Goal: Task Accomplishment & Management: Manage account settings

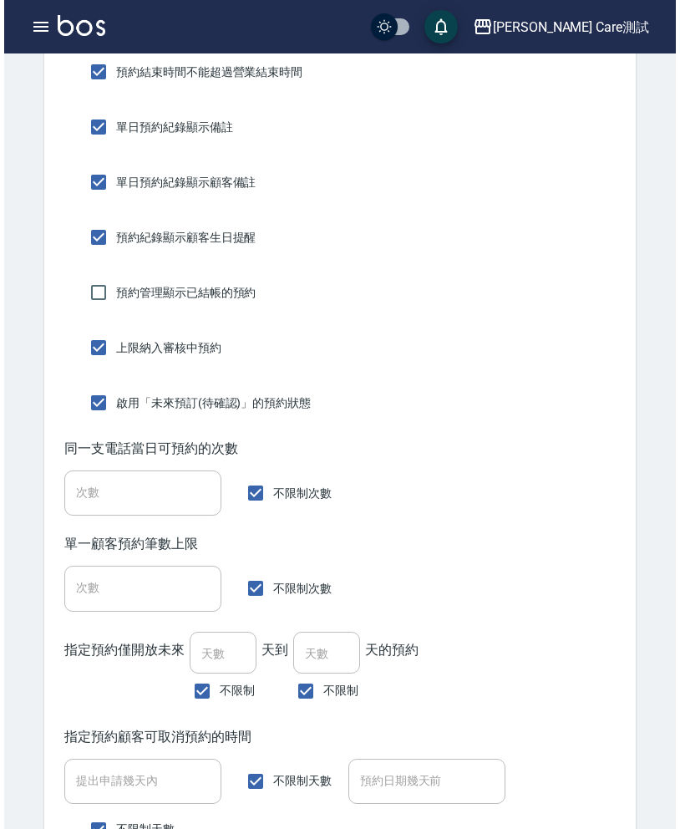
scroll to position [0, 401]
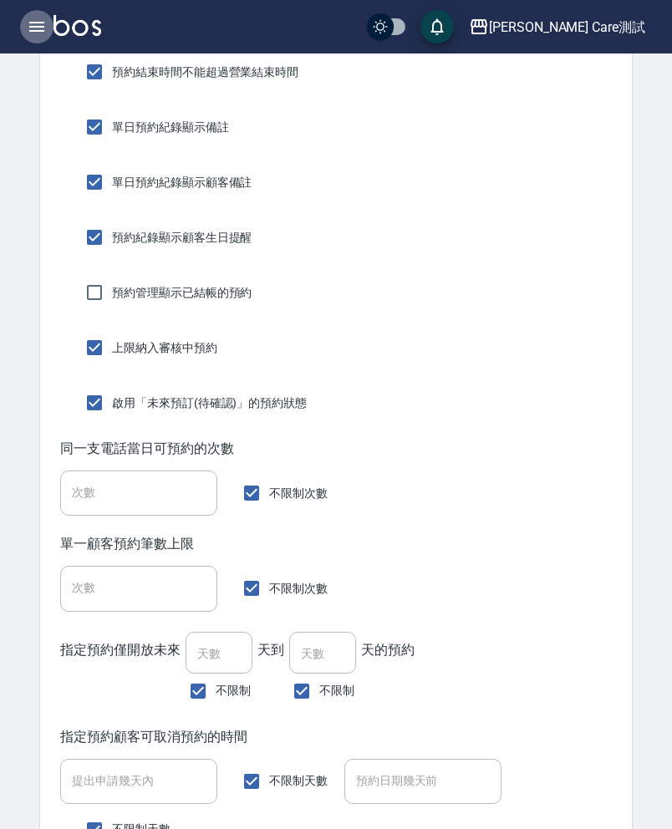
click at [39, 33] on icon "button" at bounding box center [37, 27] width 20 height 20
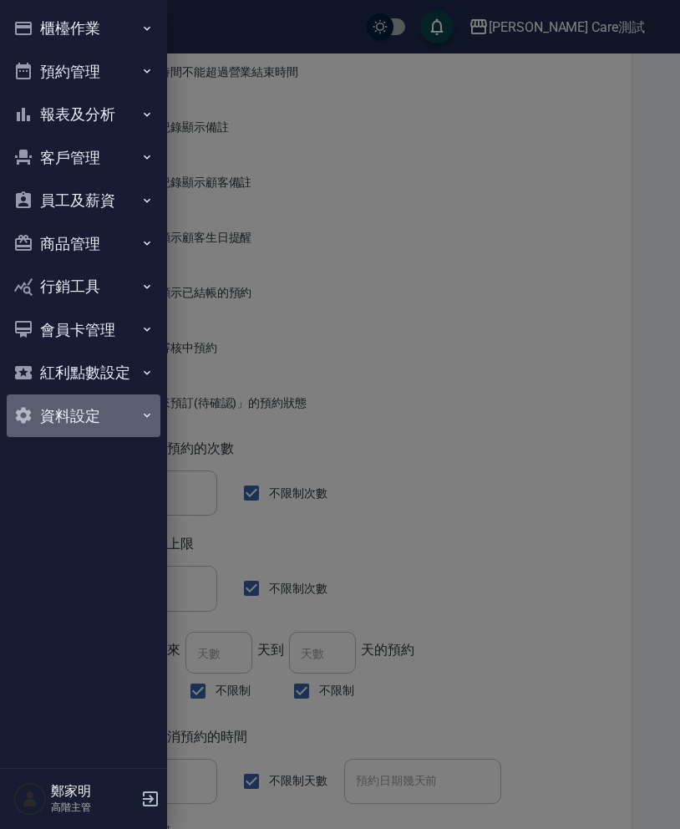
click at [78, 419] on button "資料設定" at bounding box center [84, 416] width 154 height 43
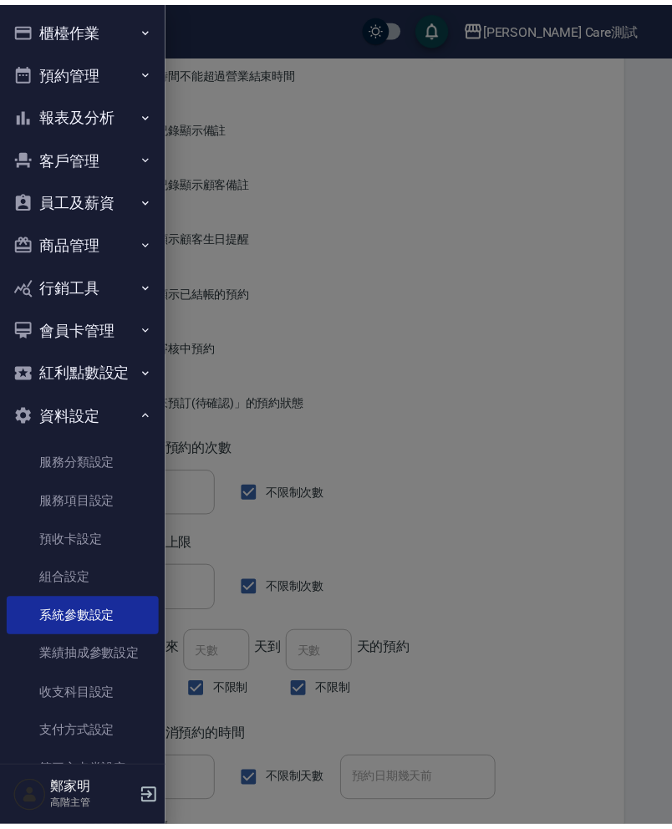
scroll to position [89, 0]
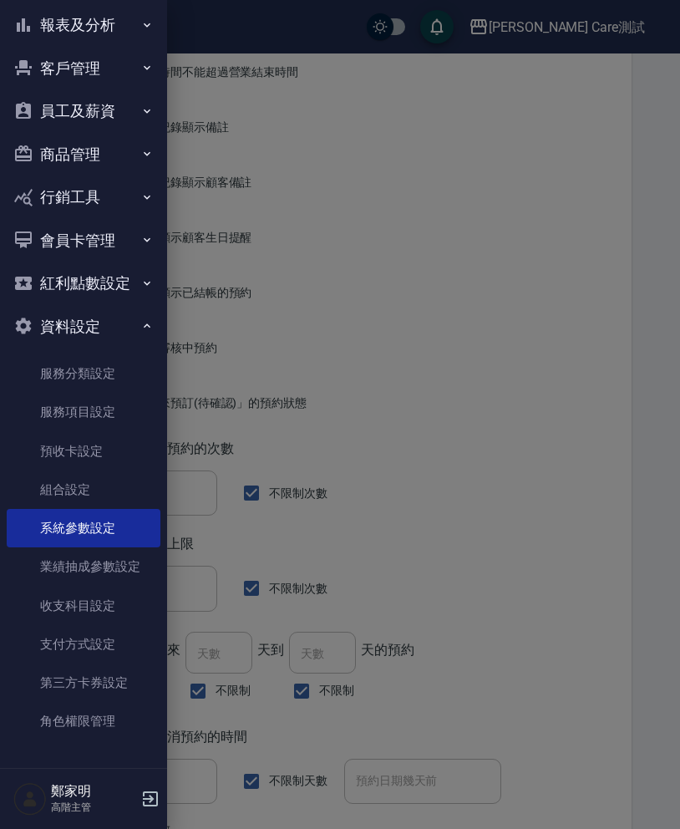
click at [558, 330] on div at bounding box center [340, 414] width 680 height 829
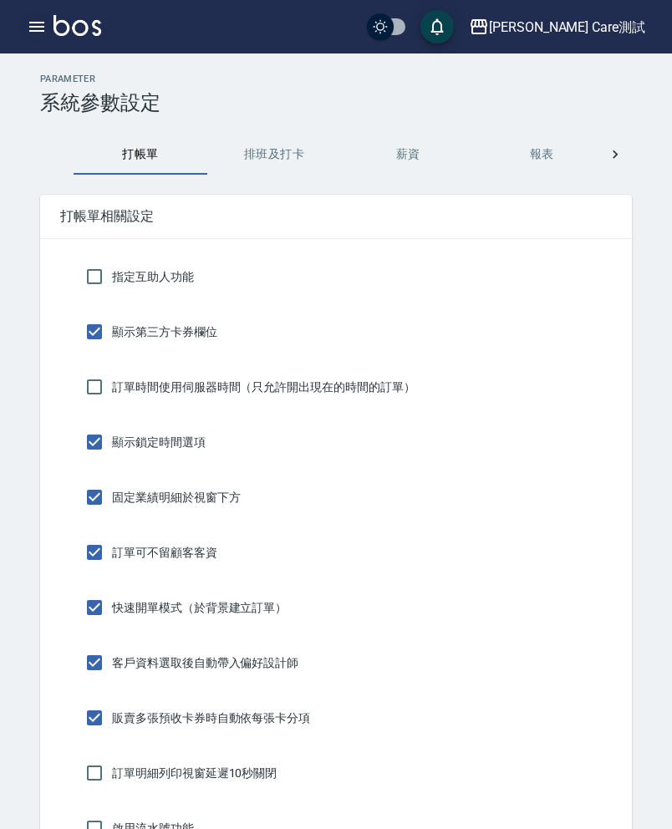
click at [27, 23] on icon "button" at bounding box center [37, 27] width 20 height 20
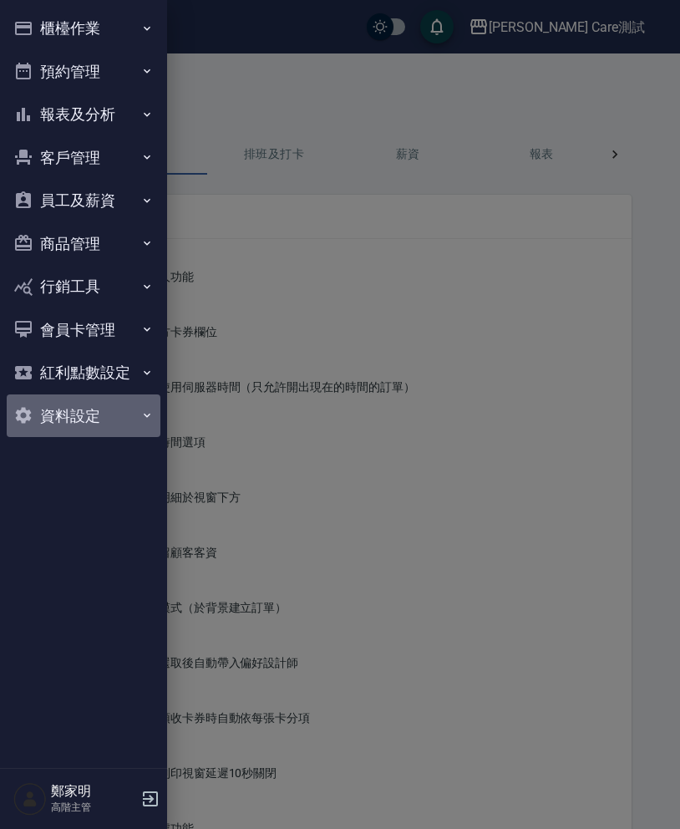
click at [93, 409] on button "資料設定" at bounding box center [84, 416] width 154 height 43
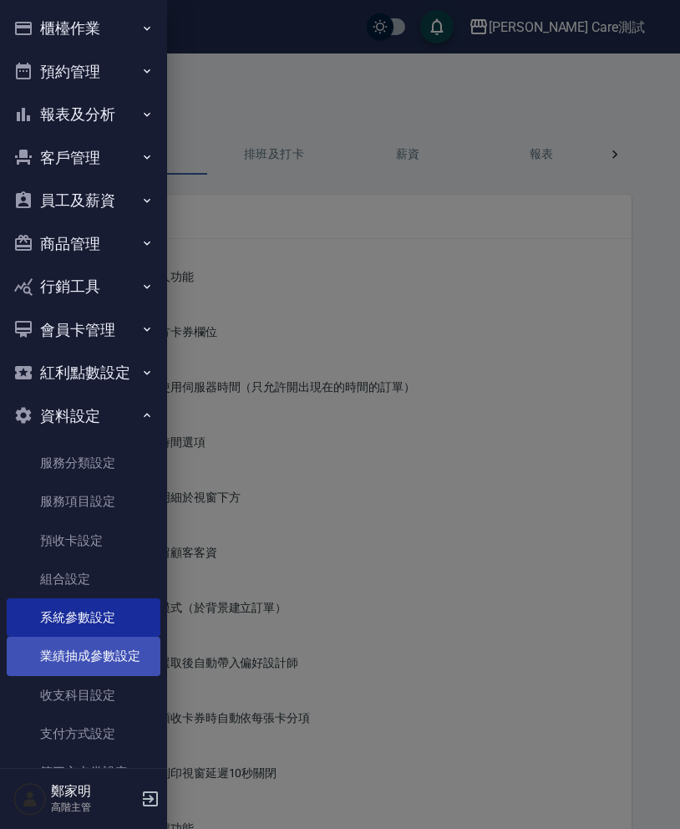
click at [95, 641] on link "業績抽成參數設定" at bounding box center [84, 656] width 154 height 38
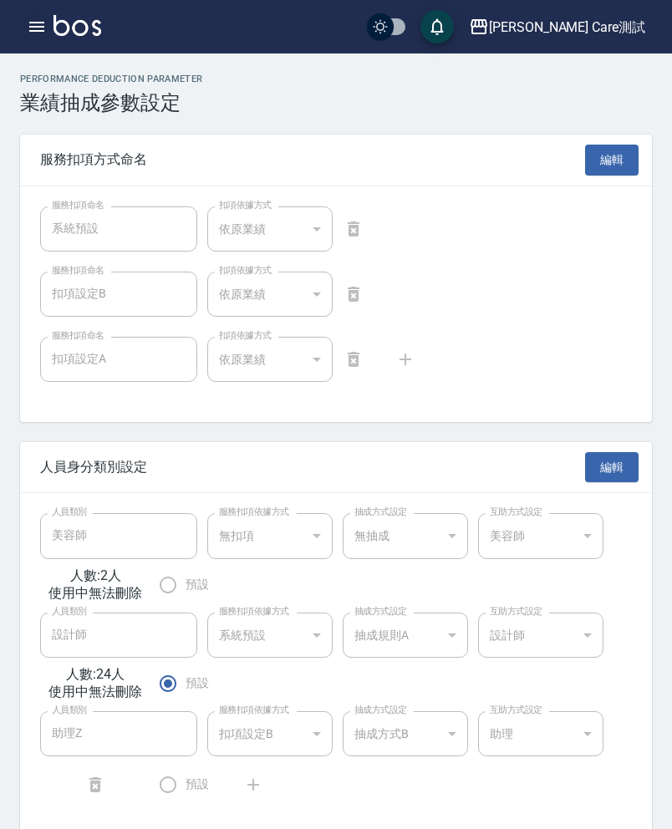
click at [31, 24] on icon "button" at bounding box center [37, 27] width 20 height 20
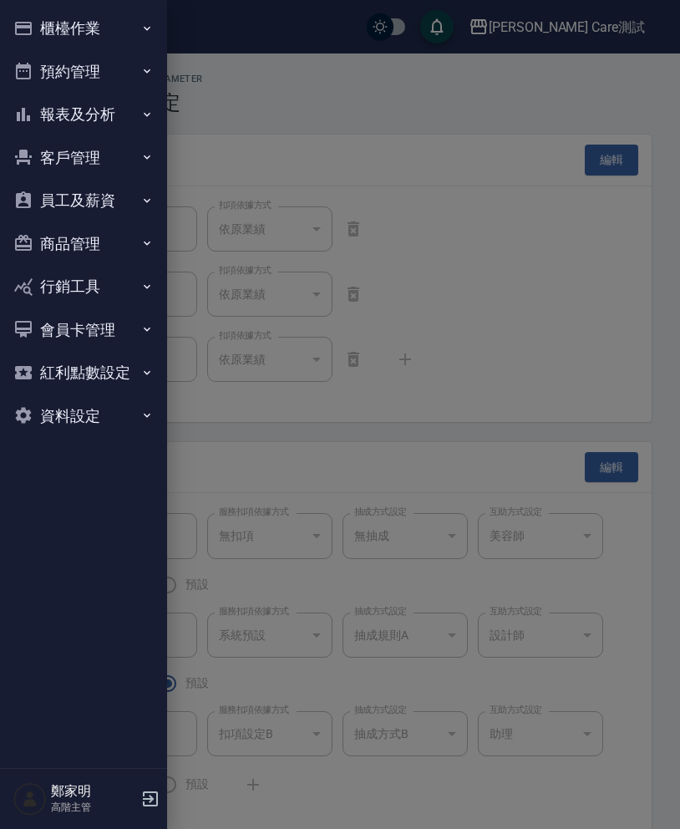
click at [82, 379] on button "紅利點數設定" at bounding box center [84, 372] width 154 height 43
click at [79, 482] on button "資料設定" at bounding box center [84, 467] width 154 height 43
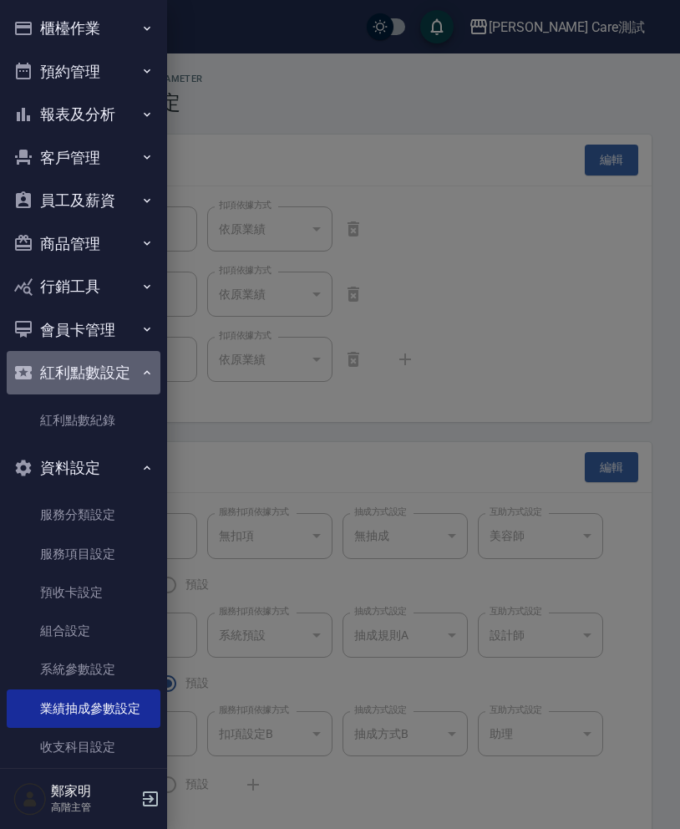
click at [97, 390] on button "紅利點數設定" at bounding box center [84, 372] width 154 height 43
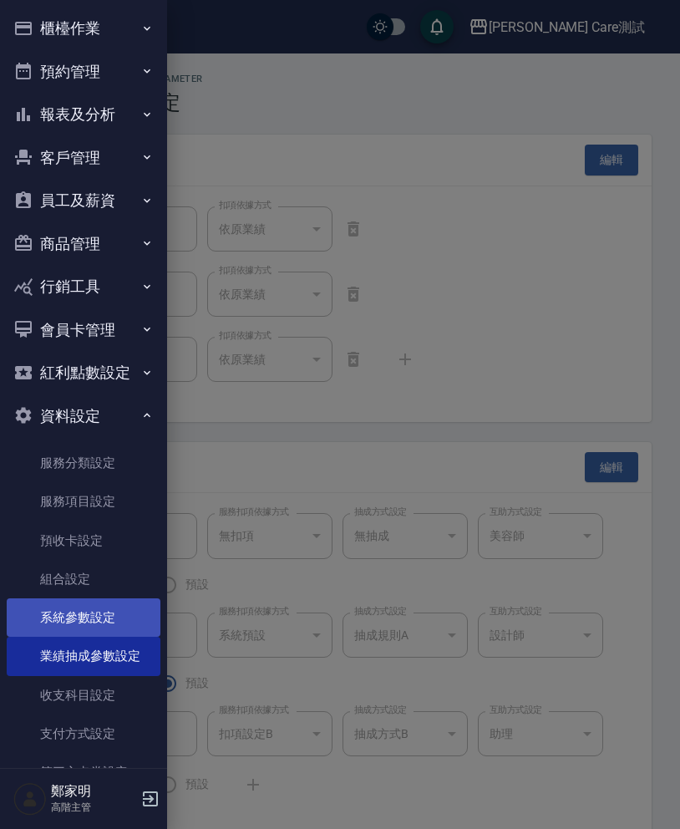
click at [111, 600] on link "系統參數設定" at bounding box center [84, 618] width 154 height 38
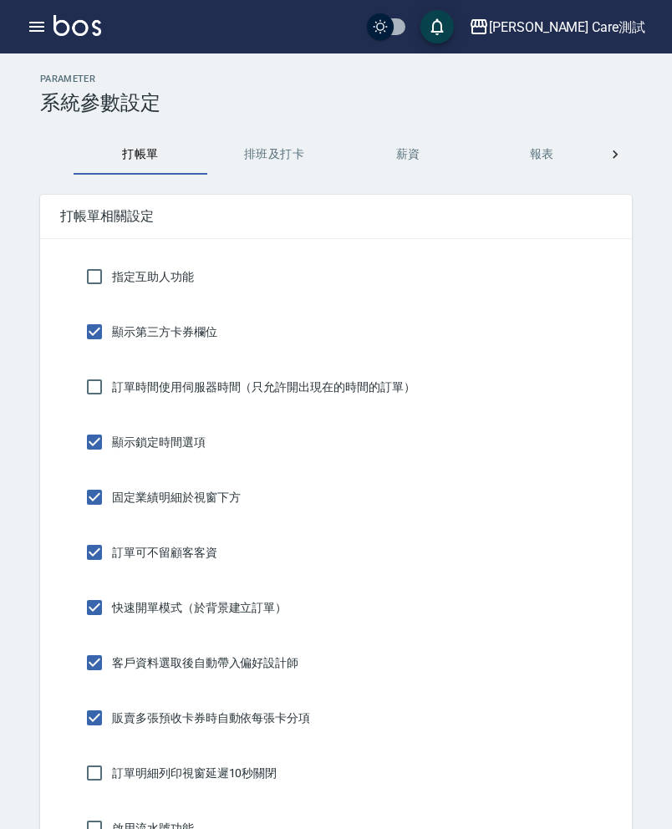
click at [619, 154] on icon at bounding box center [615, 154] width 17 height 17
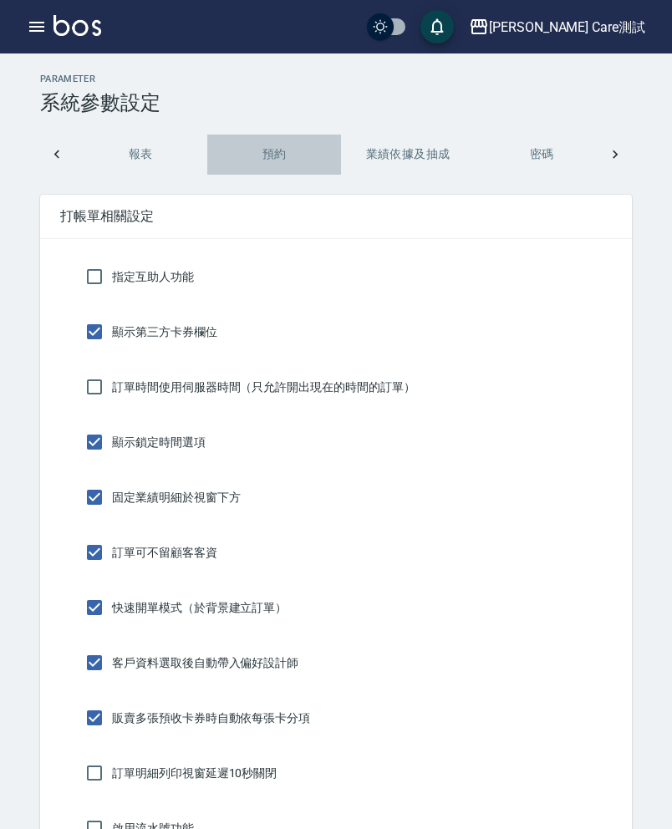
click at [290, 158] on button "預約" at bounding box center [274, 155] width 134 height 40
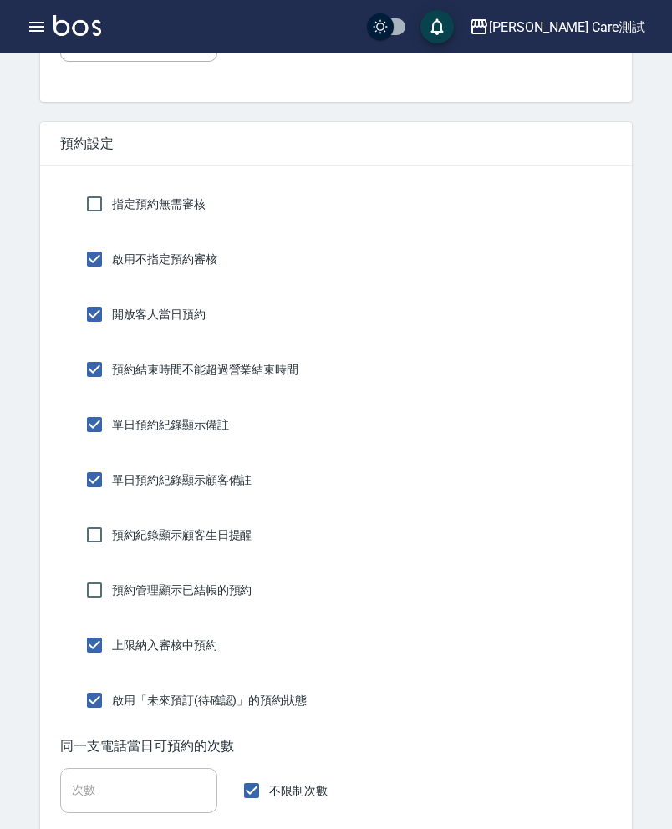
scroll to position [0, 0]
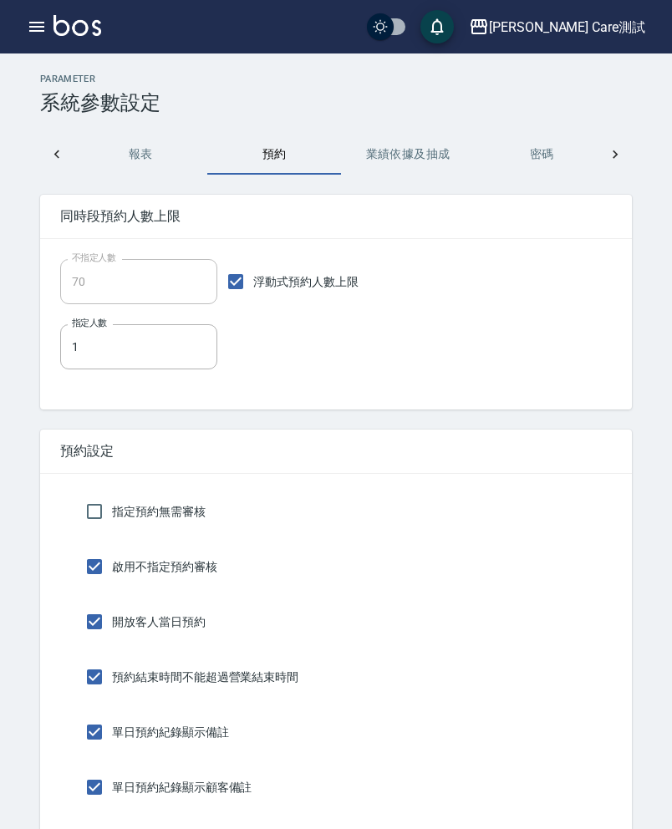
click at [346, 80] on h2 "Parameter" at bounding box center [336, 79] width 592 height 11
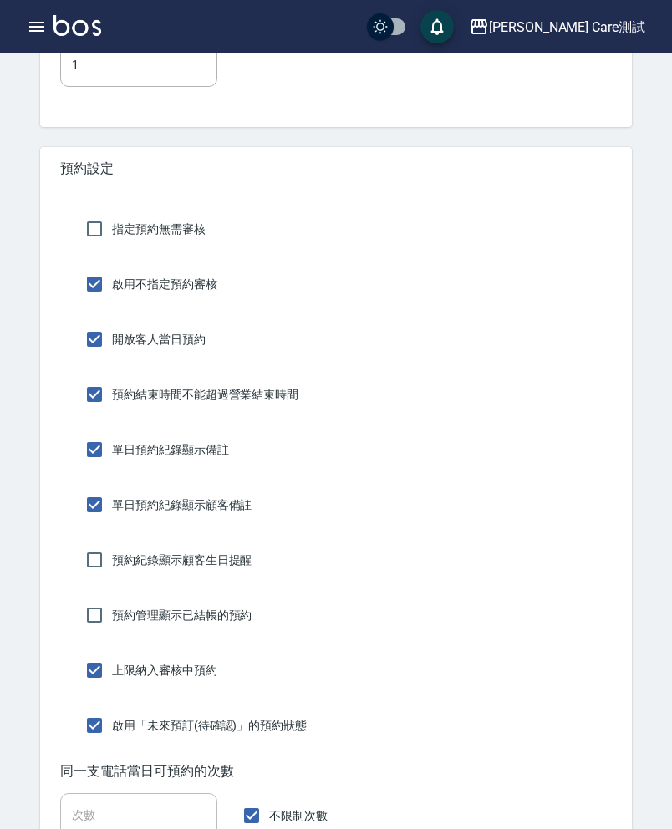
scroll to position [364, 0]
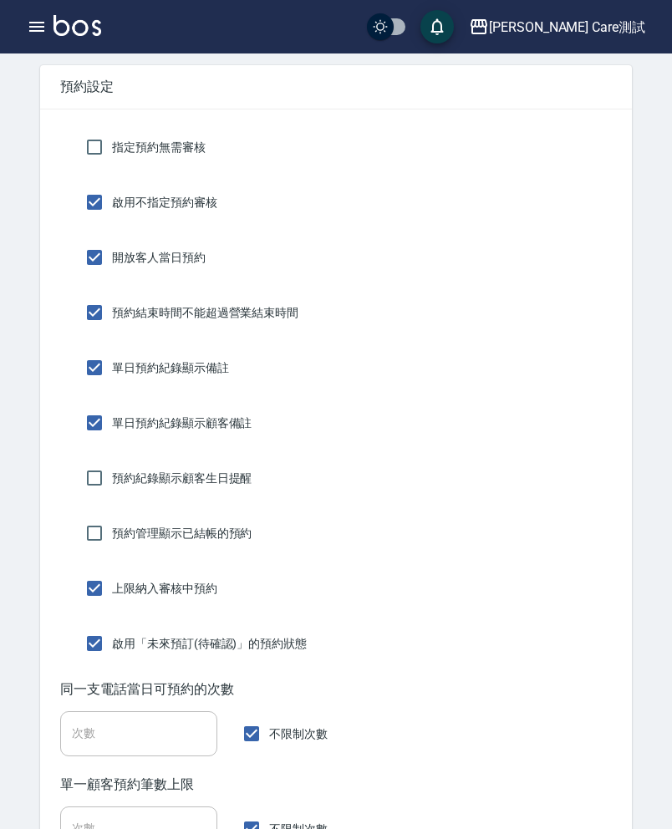
click at [488, 383] on div "單日預約紀錄顯示備註" at bounding box center [336, 367] width 552 height 35
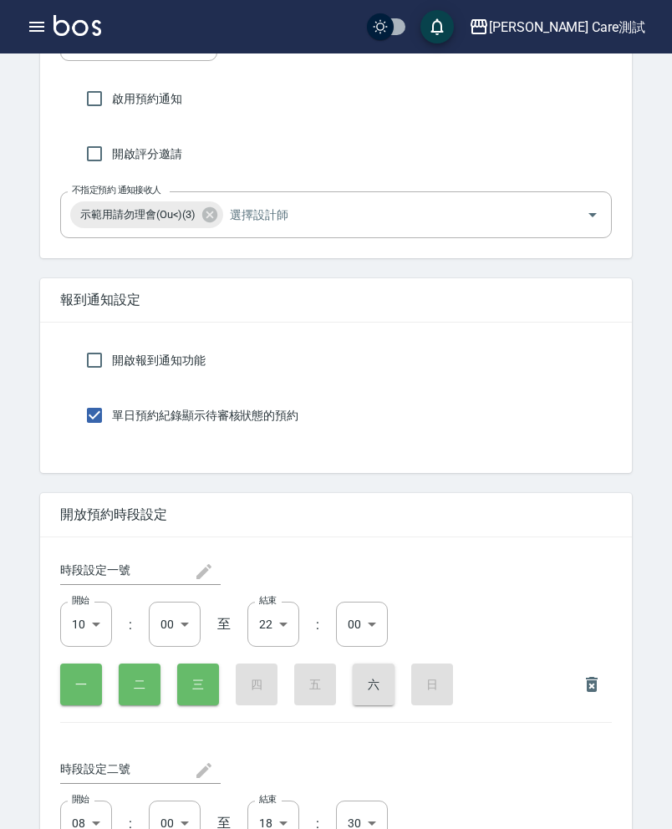
scroll to position [318, 0]
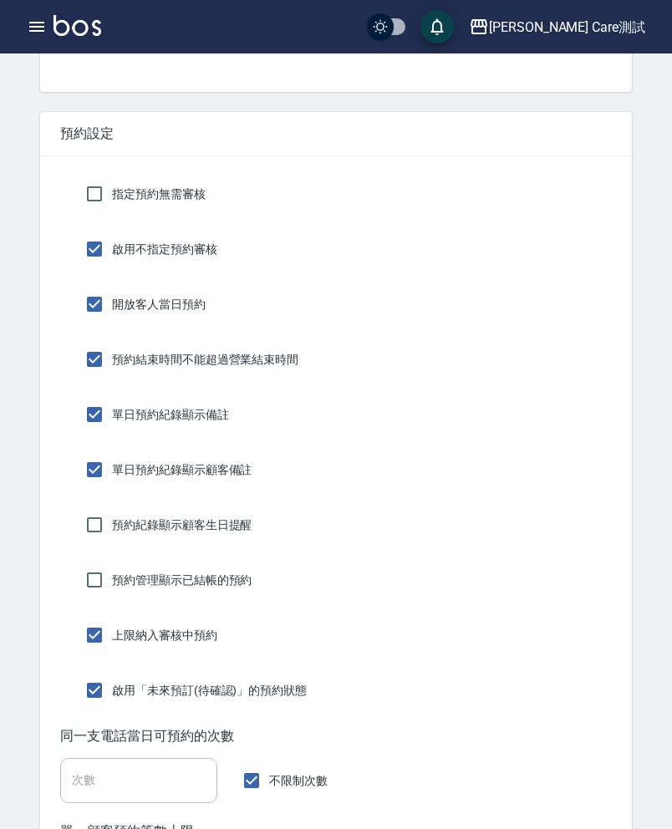
click at [601, 201] on div "指定預約無需審核" at bounding box center [336, 193] width 552 height 35
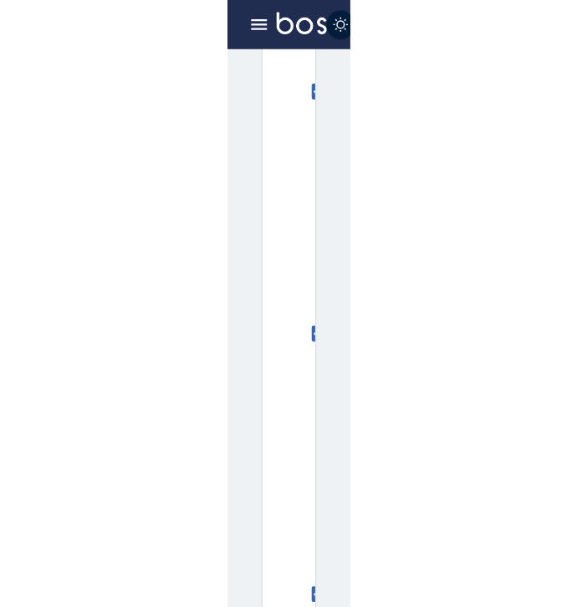
scroll to position [246, 0]
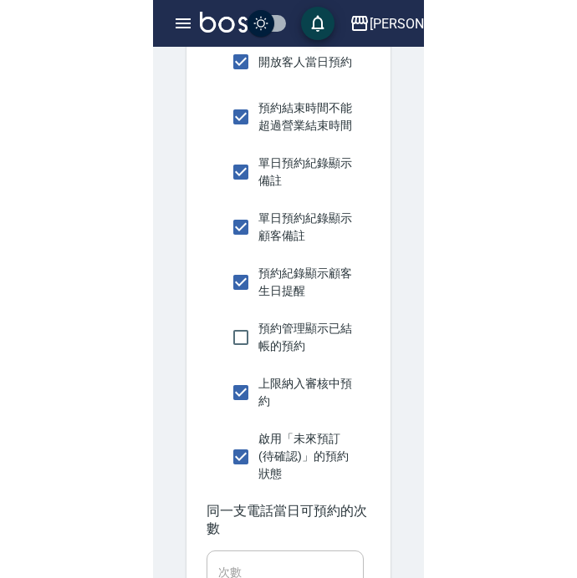
scroll to position [560, 0]
